Goal: Find specific page/section: Find specific page/section

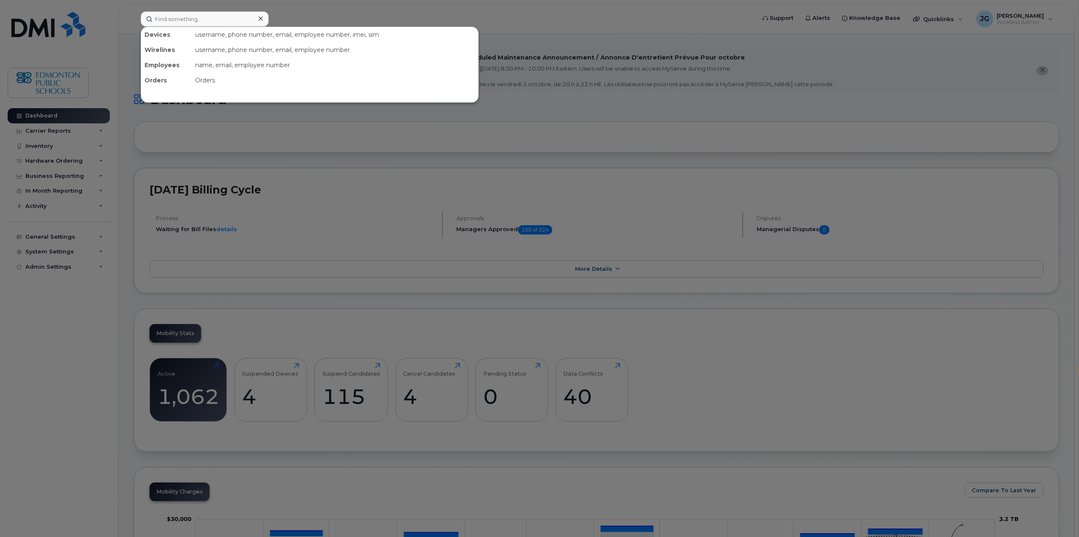
select select "en"
click at [191, 23] on input at bounding box center [205, 18] width 128 height 15
type input "abby makin"
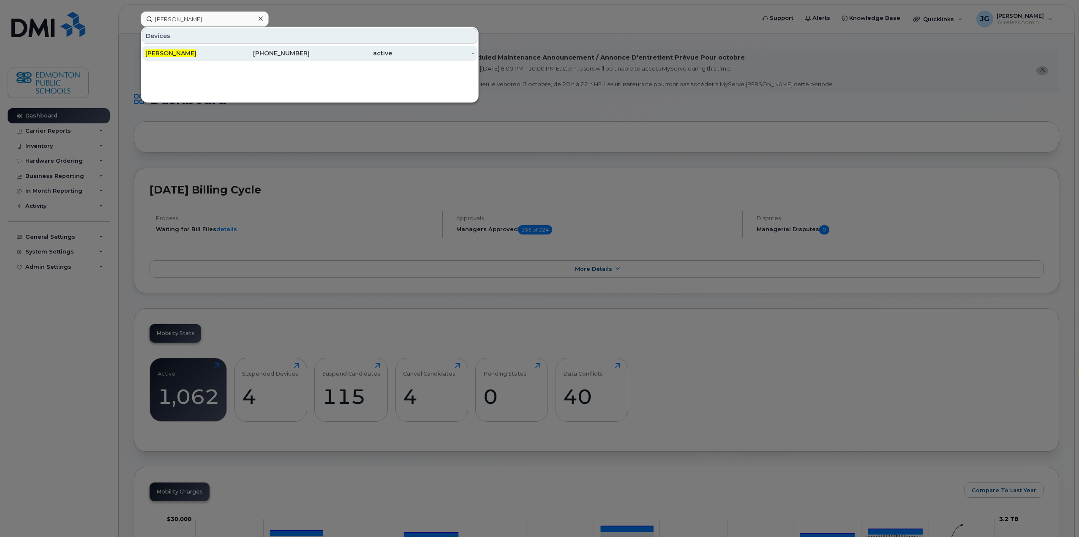
click at [171, 53] on span "[PERSON_NAME]" at bounding box center [170, 53] width 51 height 8
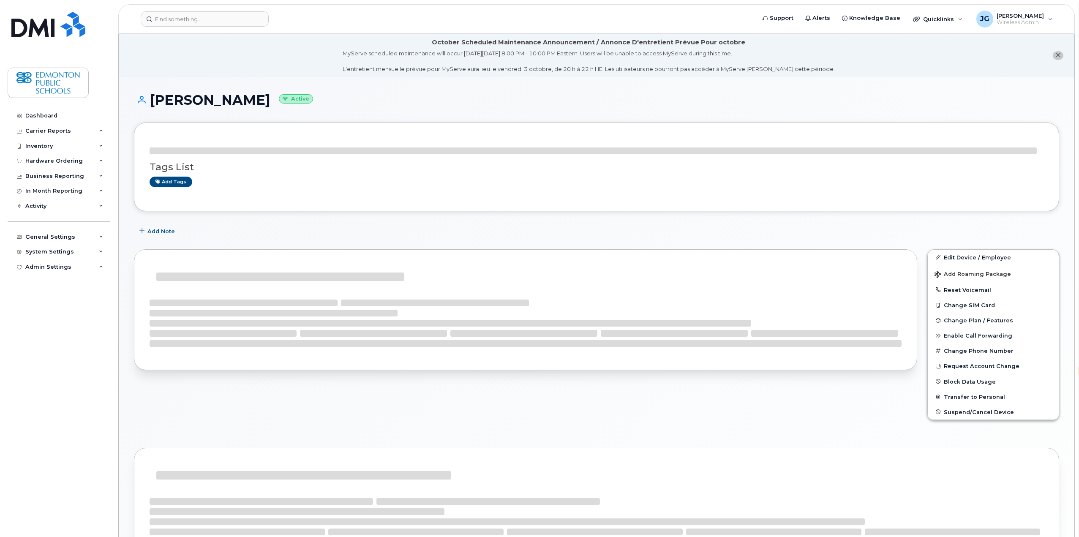
select select "en"
